Goal: Task Accomplishment & Management: Manage account settings

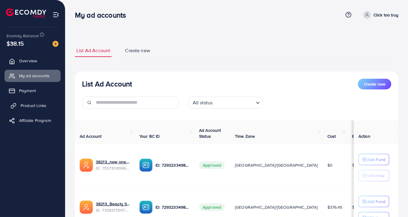
click at [32, 103] on span "Product Links" at bounding box center [34, 106] width 26 height 6
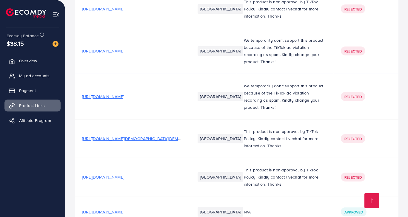
scroll to position [6018, 0]
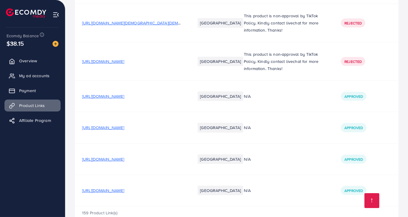
click at [124, 188] on span "https://vvv2es-at.myshopify.com/collections/innovative-gadgets/products/floor-d…" at bounding box center [103, 191] width 42 height 6
click at [27, 75] on span "My ad accounts" at bounding box center [36, 76] width 30 height 6
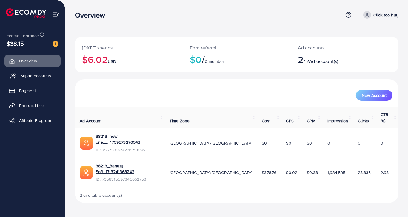
click at [39, 76] on span "My ad accounts" at bounding box center [36, 76] width 30 height 6
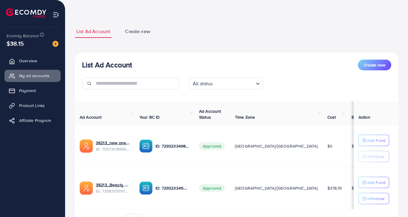
scroll to position [5, 0]
